Goal: Contribute content

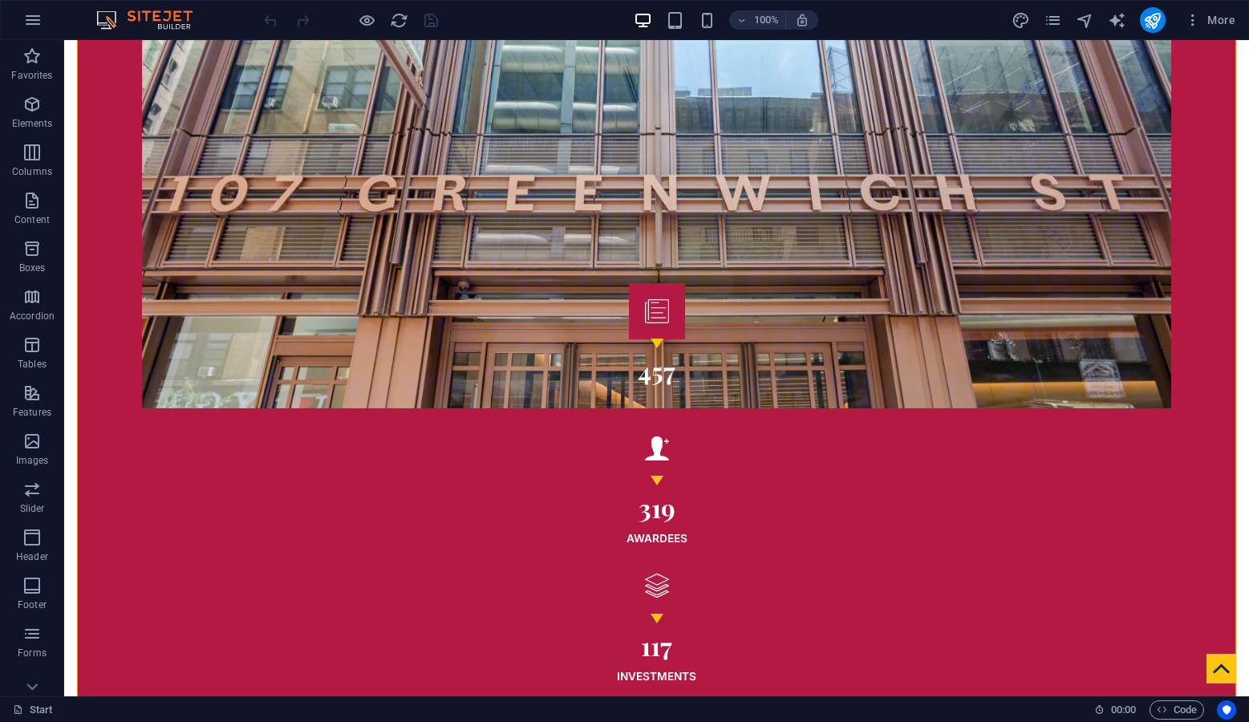
scroll to position [3917, 0]
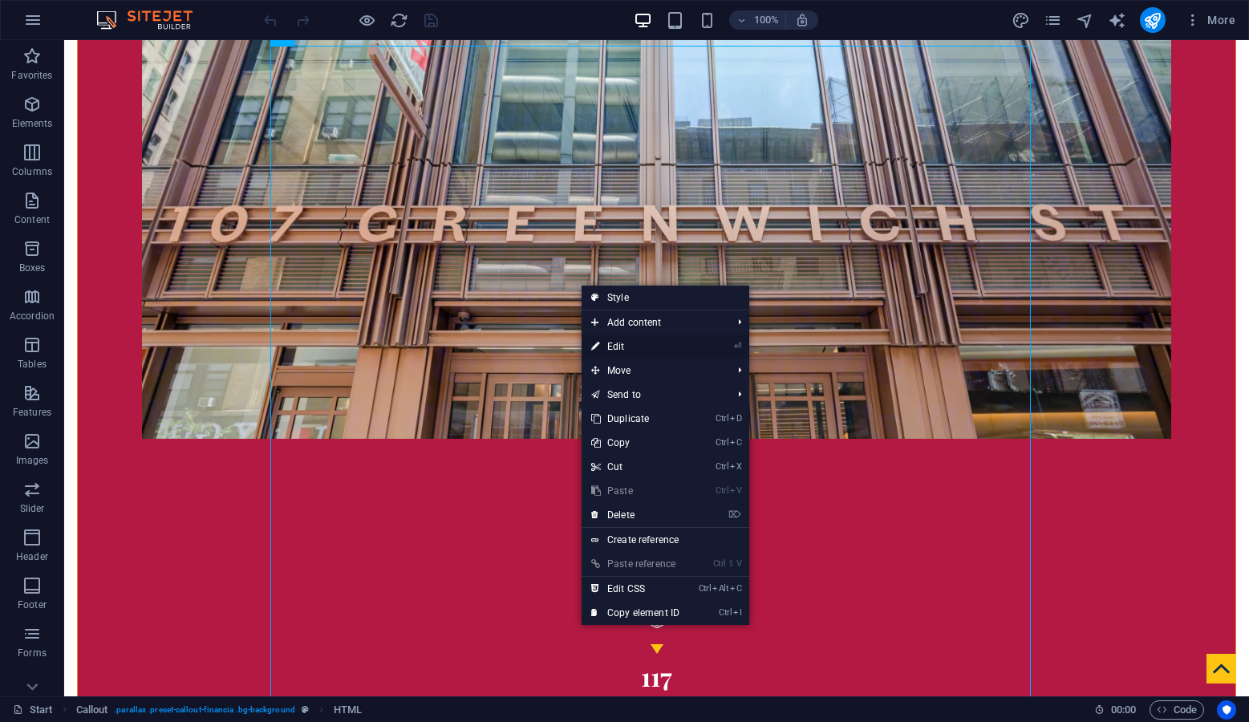
click at [649, 344] on link "⏎ Edit" at bounding box center [634, 346] width 107 height 24
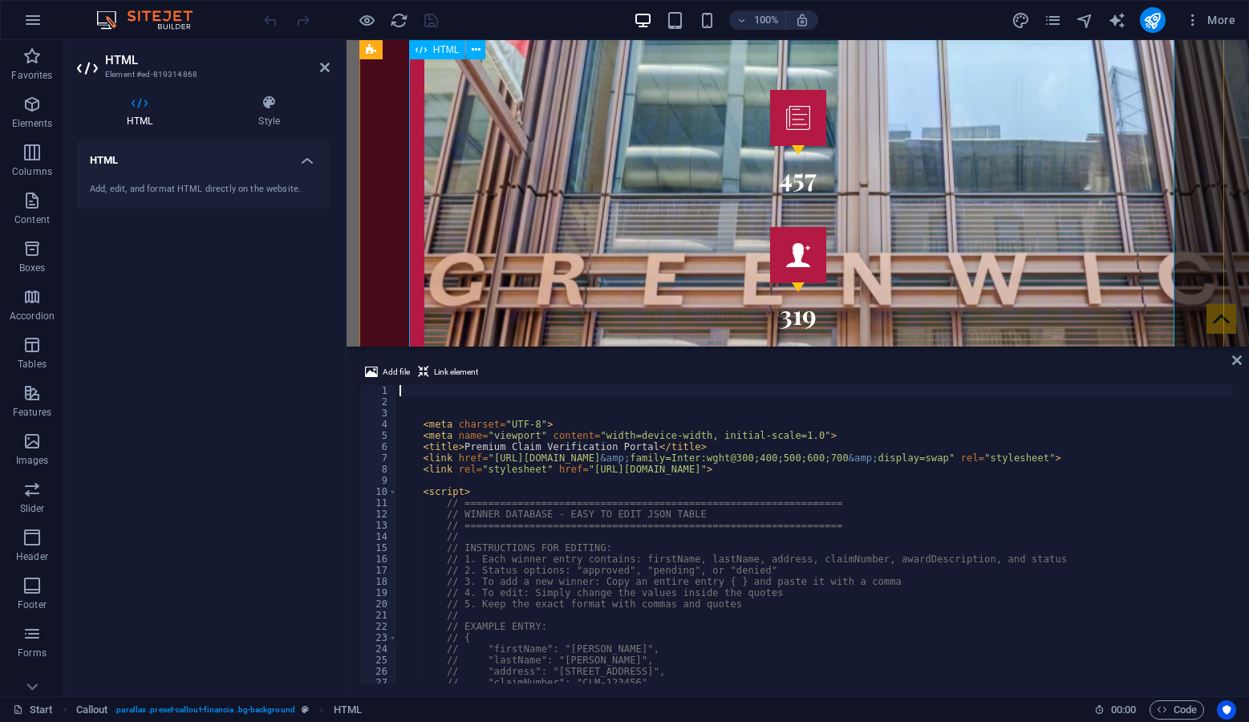
scroll to position [4003, 0]
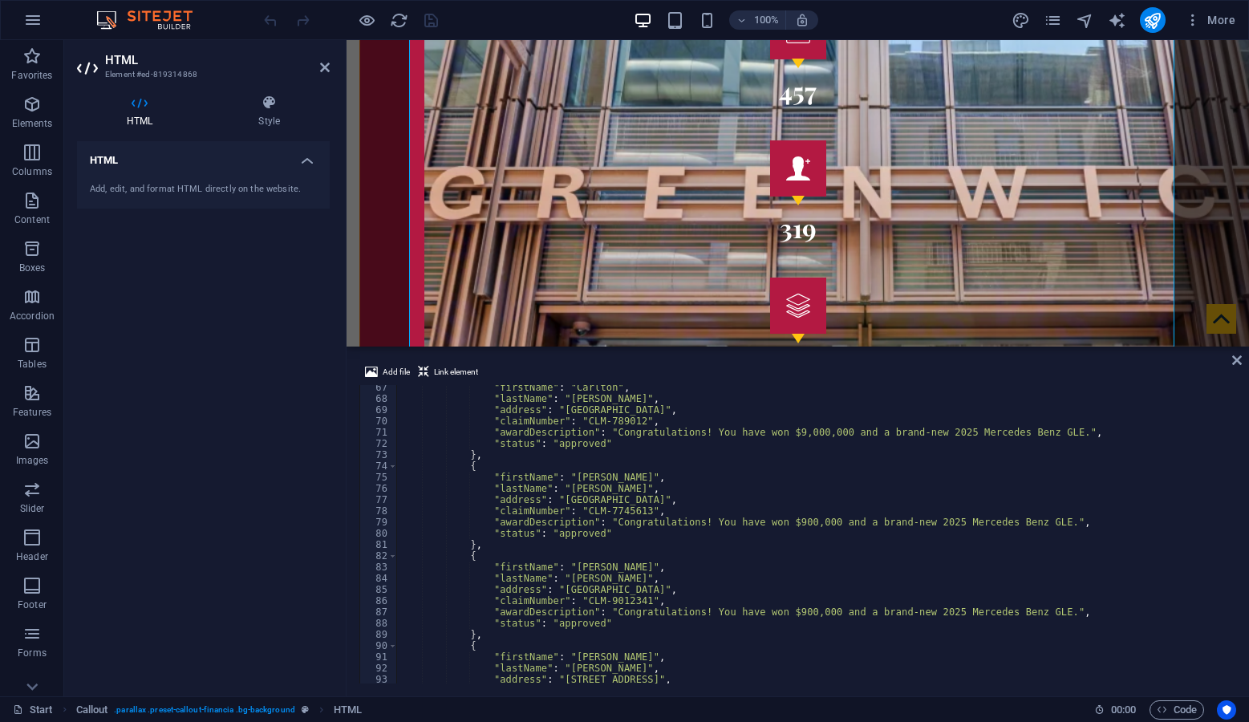
scroll to position [775, 0]
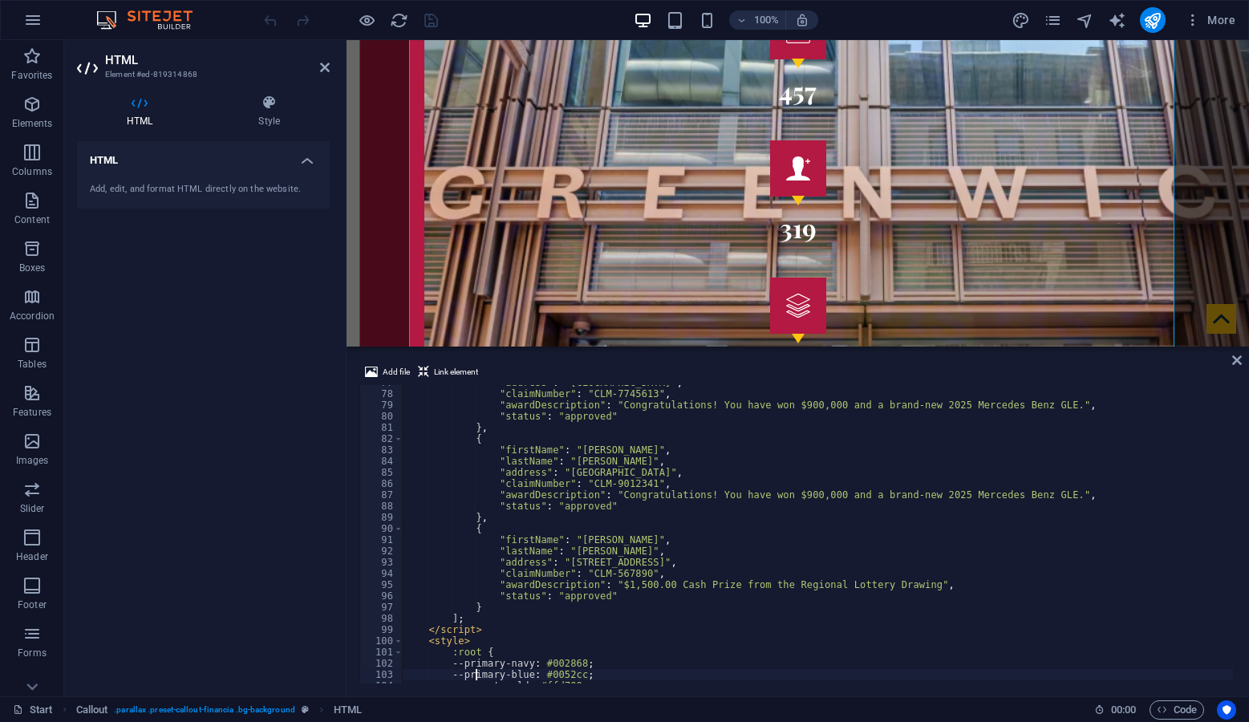
scroll to position [861, 0]
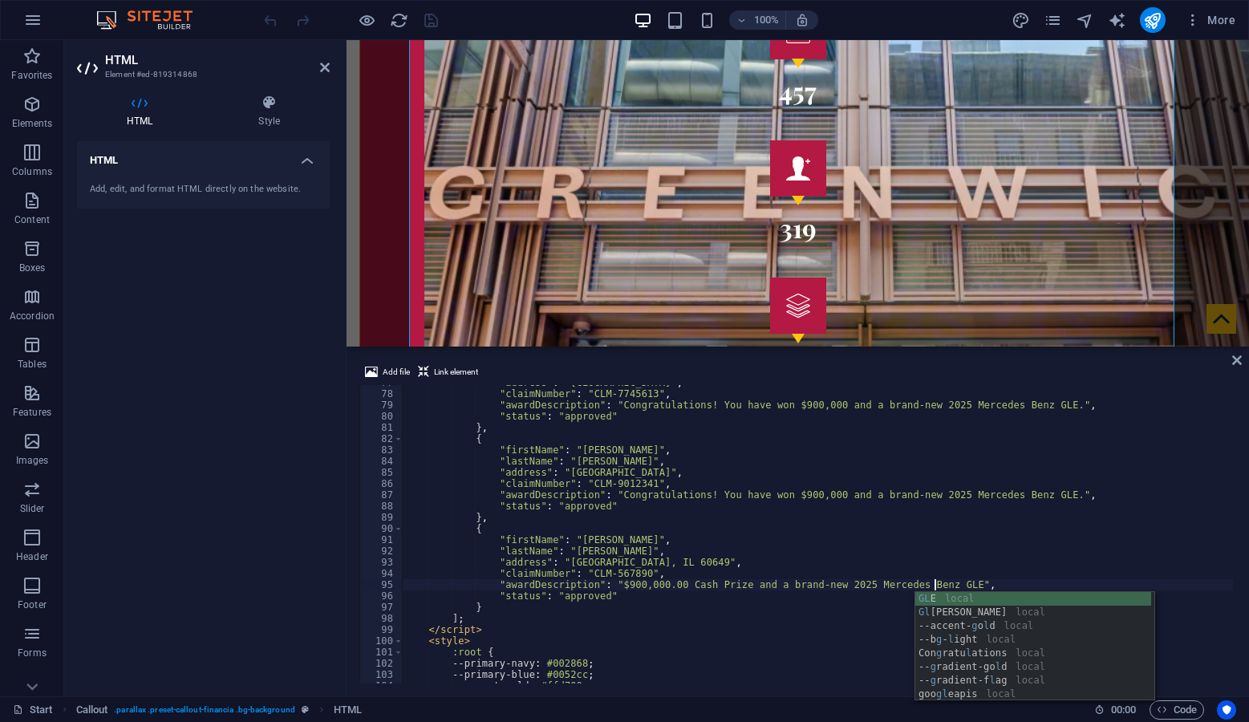
scroll to position [0, 43]
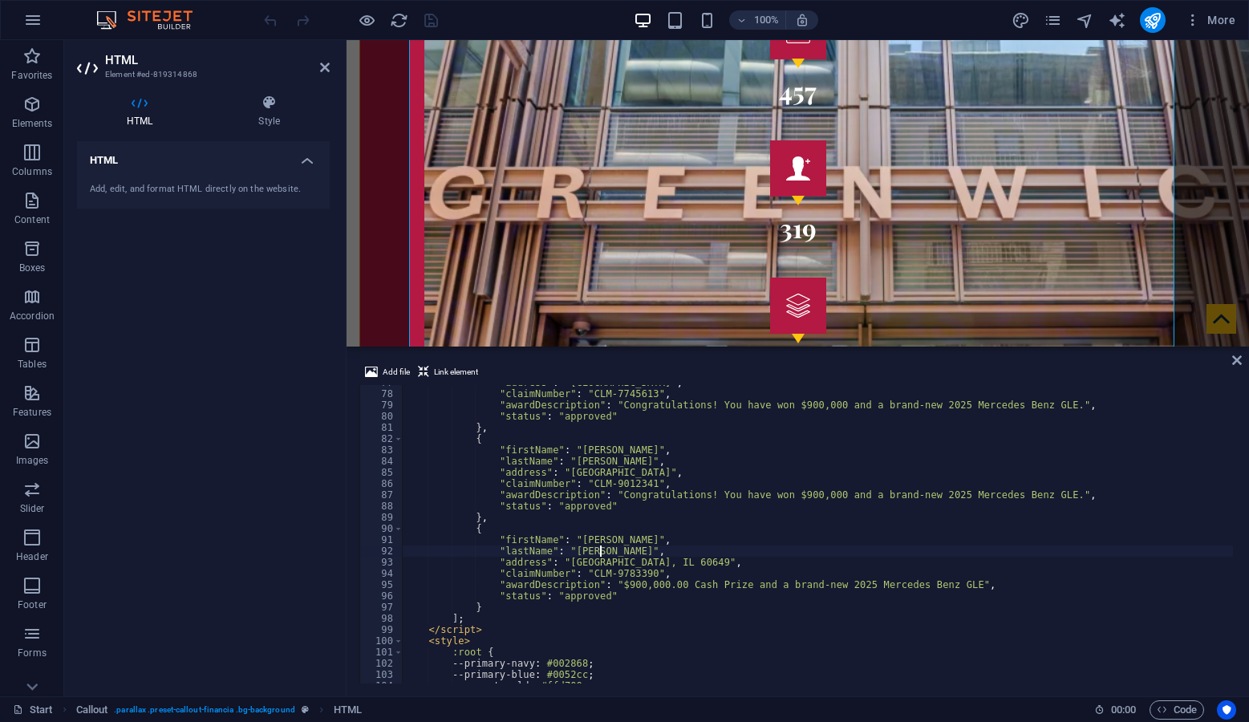
type textarea ""lastName": "[PERSON_NAME]","
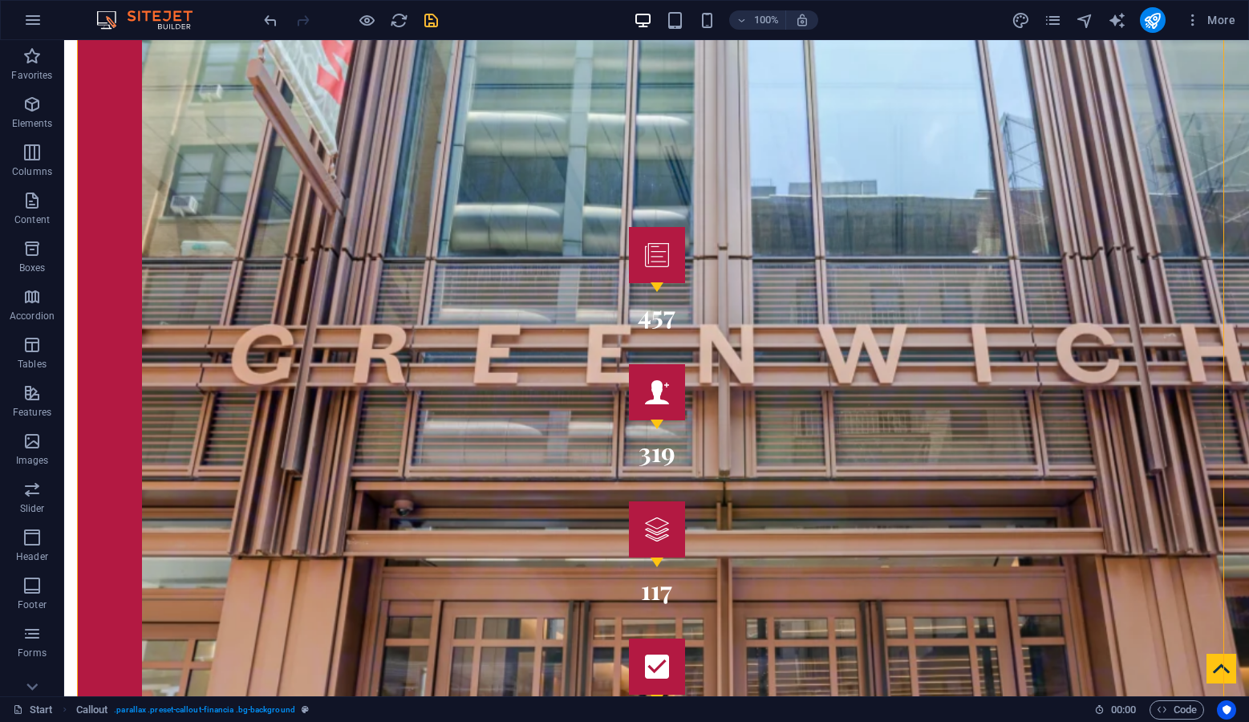
scroll to position [3917, 0]
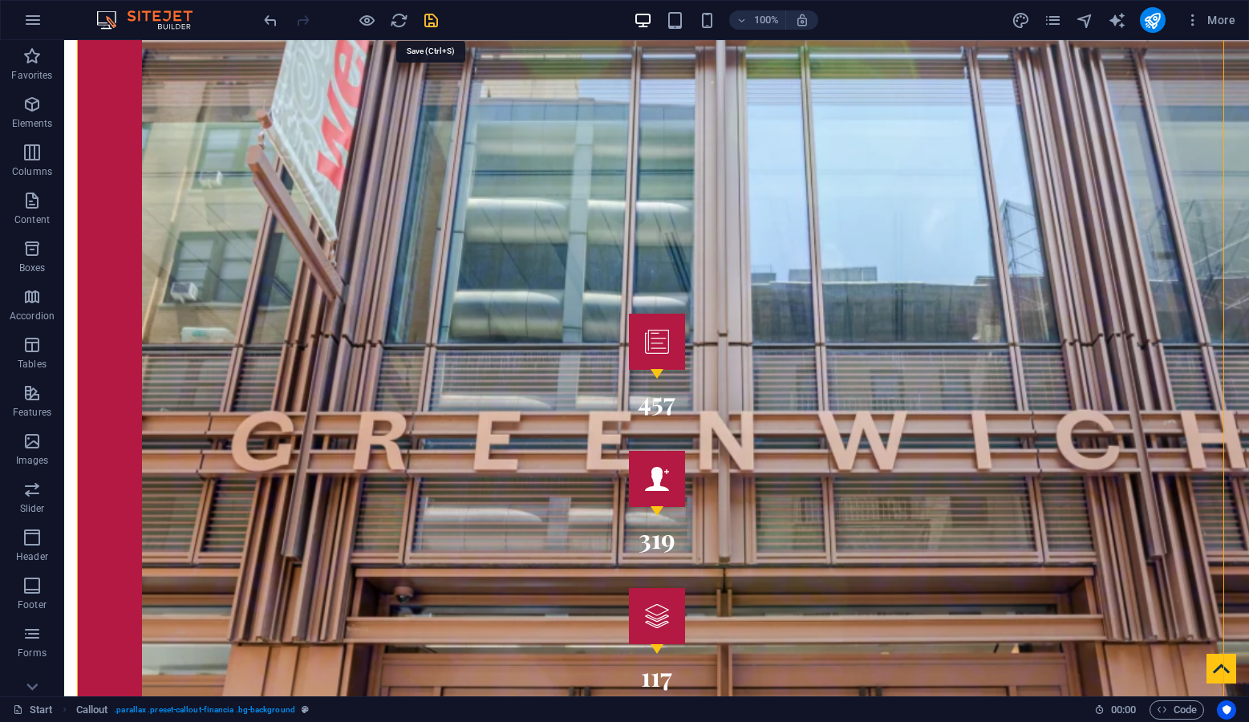
click at [432, 23] on icon "save" at bounding box center [431, 20] width 18 height 18
checkbox input "false"
click at [1156, 22] on icon "publish" at bounding box center [1152, 20] width 18 height 18
